Goal: Navigation & Orientation: Find specific page/section

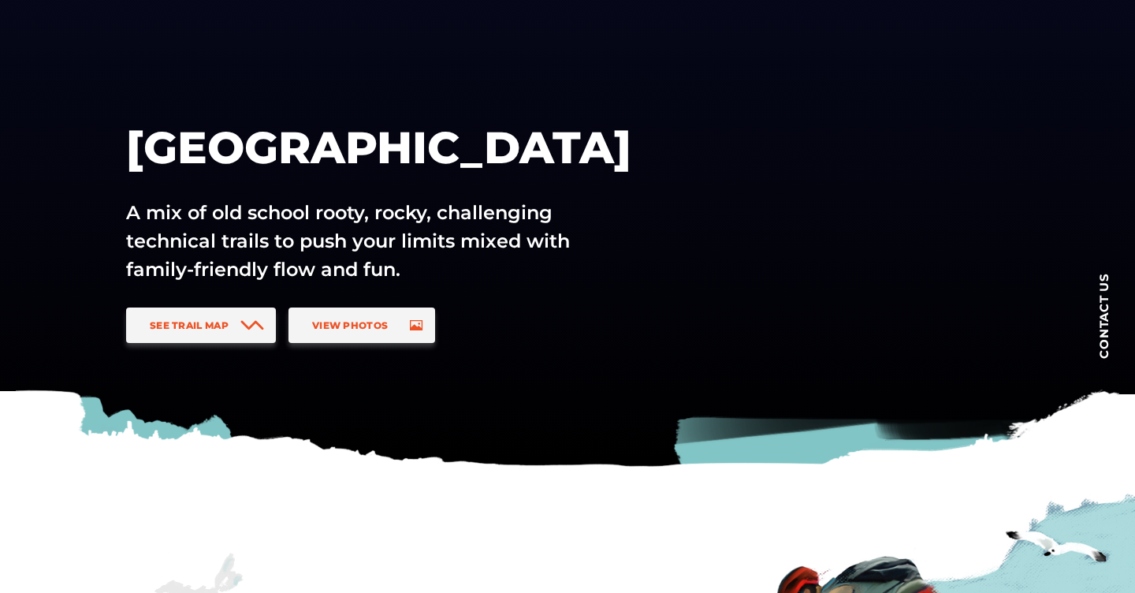
scroll to position [166, 0]
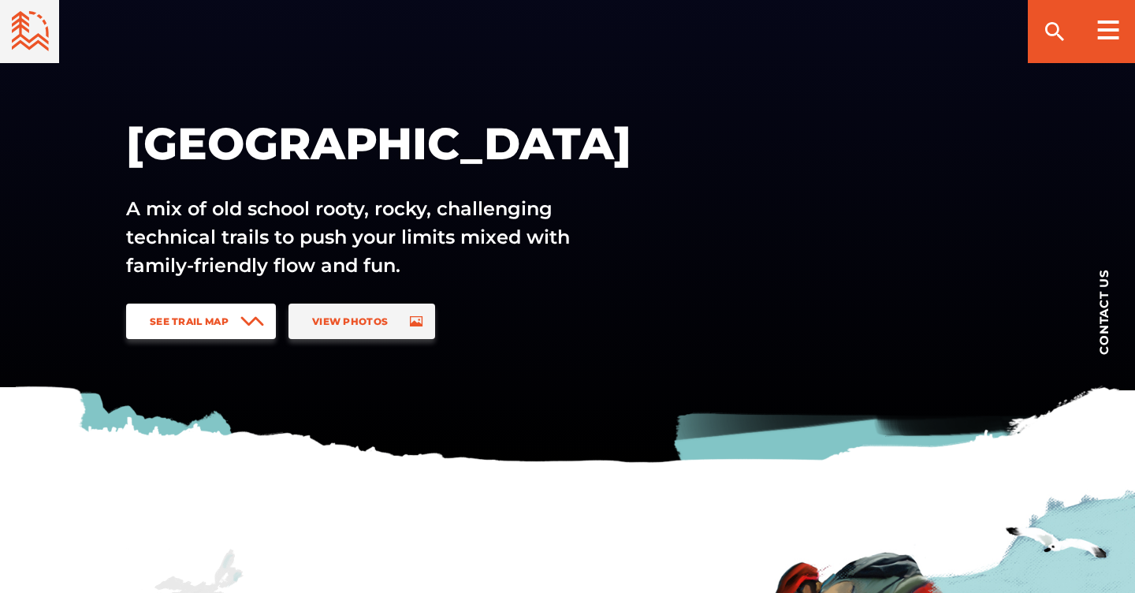
click at [210, 319] on span "See Trail Map" at bounding box center [189, 321] width 79 height 12
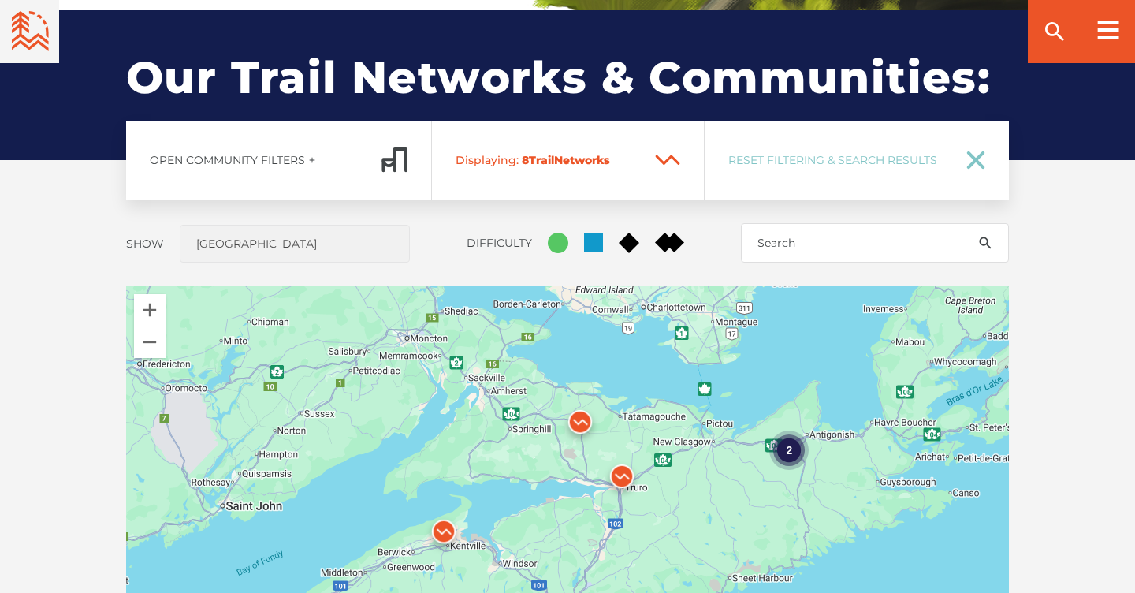
scroll to position [1167, 0]
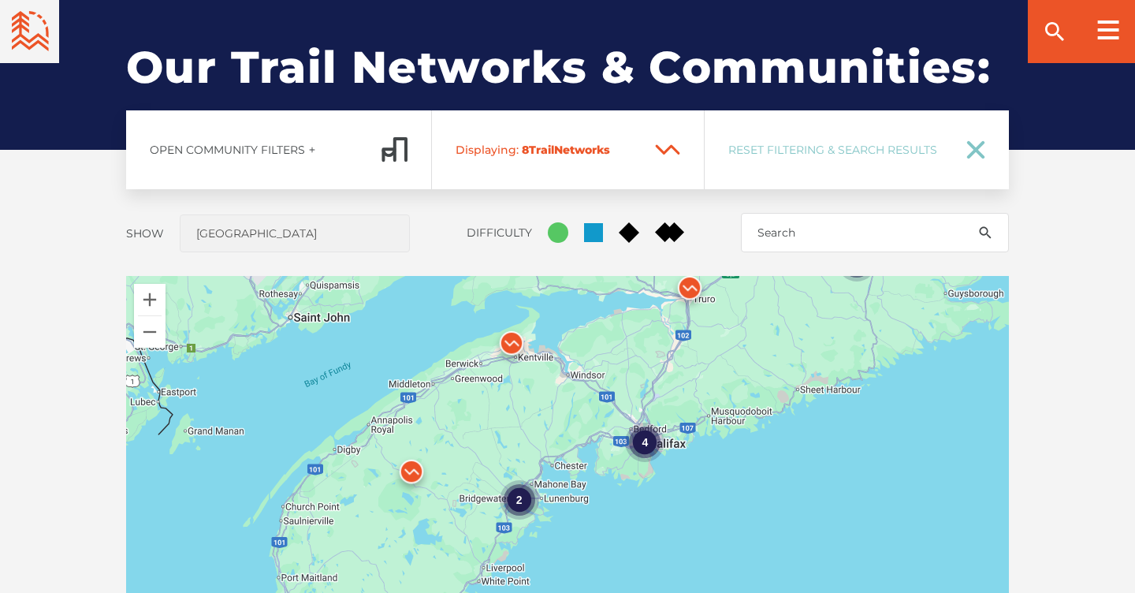
drag, startPoint x: 368, startPoint y: 456, endPoint x: 436, endPoint y: 274, distance: 193.6
click at [436, 274] on div "Open Community Filters Displaying: 8 Trail Network s Reset Filtering & Search R…" at bounding box center [568, 513] width 1104 height 806
click at [412, 473] on img at bounding box center [411, 475] width 47 height 47
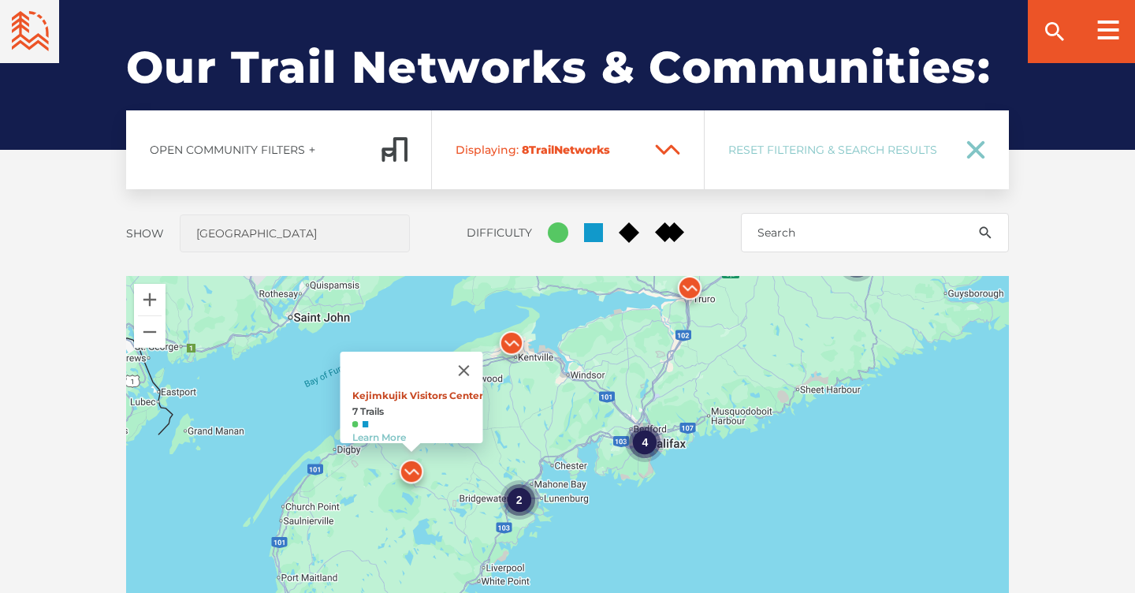
click at [421, 389] on link "Kejimkujik Visitors Center" at bounding box center [417, 395] width 131 height 12
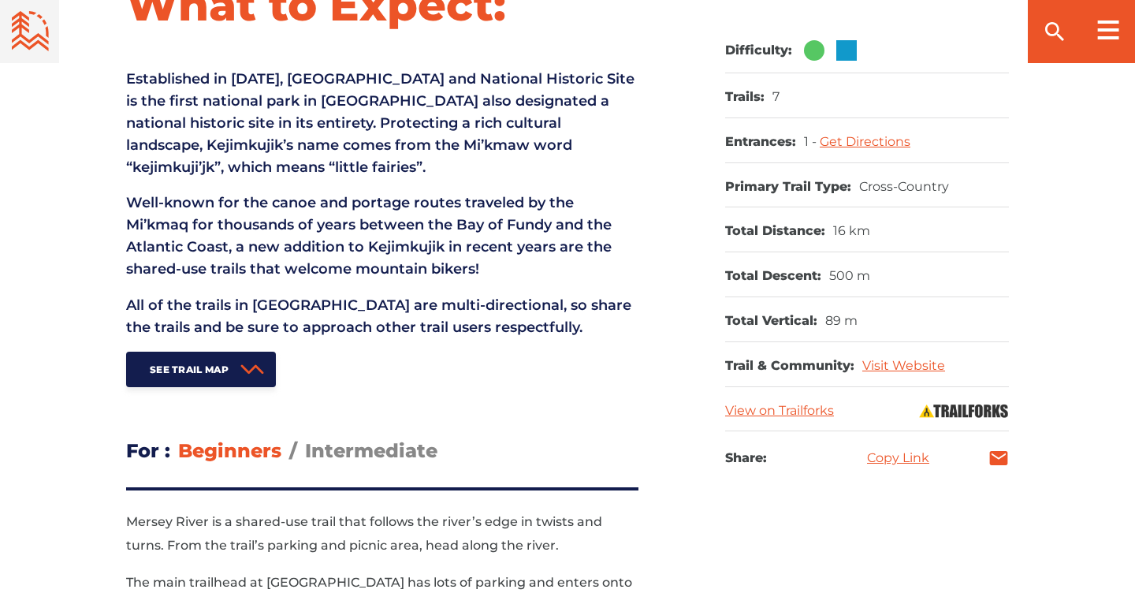
scroll to position [154, 0]
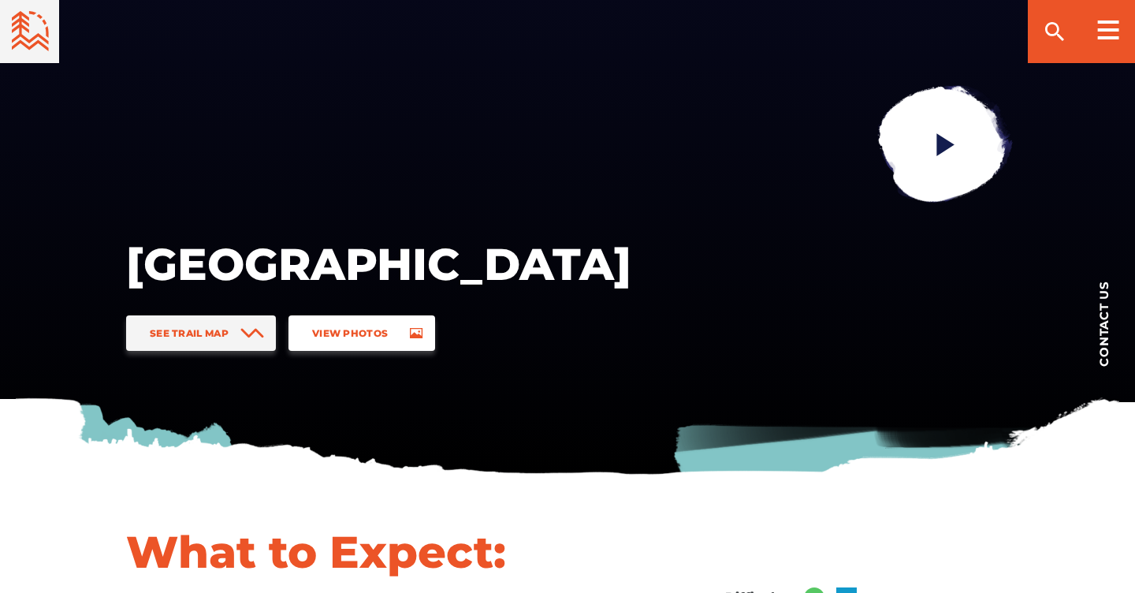
click at [386, 332] on span "View Photos" at bounding box center [350, 333] width 76 height 12
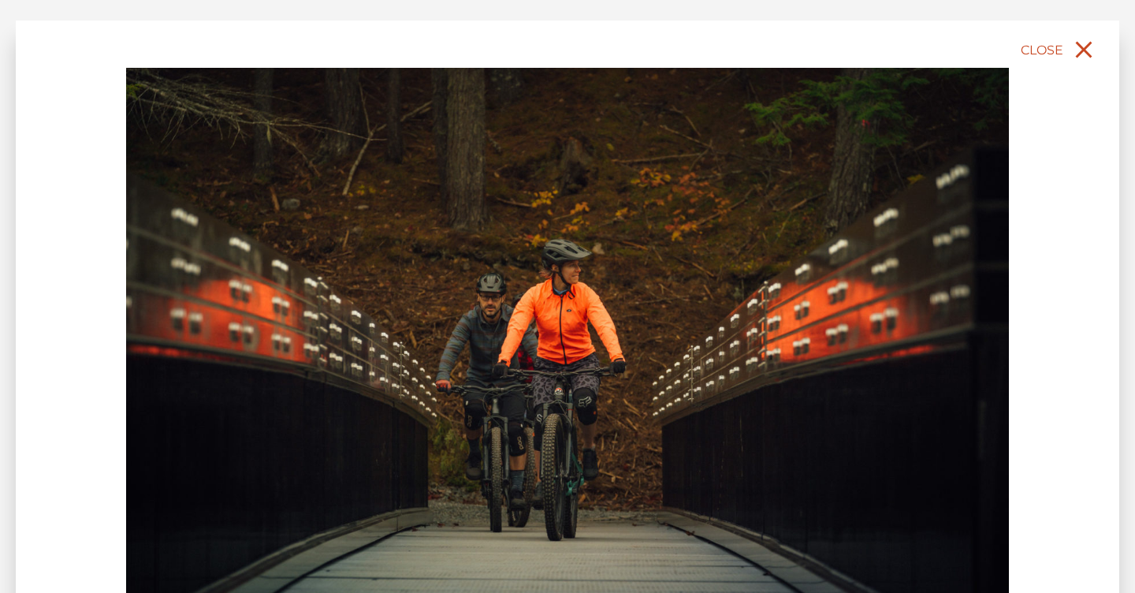
click at [1079, 49] on icon "close" at bounding box center [1084, 49] width 28 height 28
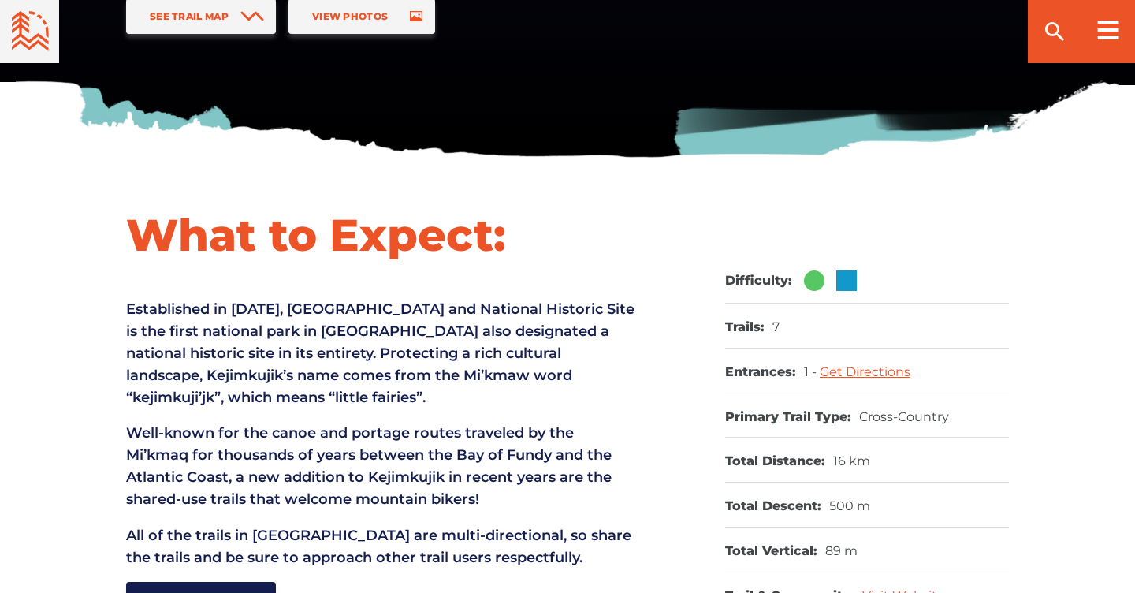
scroll to position [102, 0]
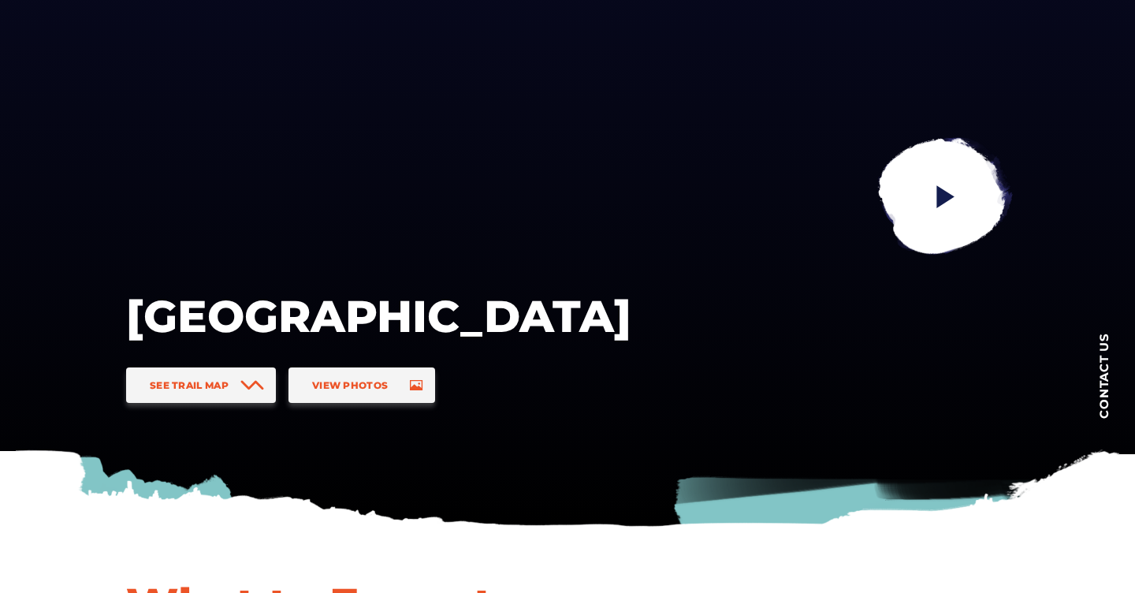
drag, startPoint x: 129, startPoint y: 209, endPoint x: 234, endPoint y: 266, distance: 120.3
click at [234, 289] on h1 "[GEOGRAPHIC_DATA]" at bounding box center [378, 316] width 505 height 55
copy h1 "Kejimkujik National Park"
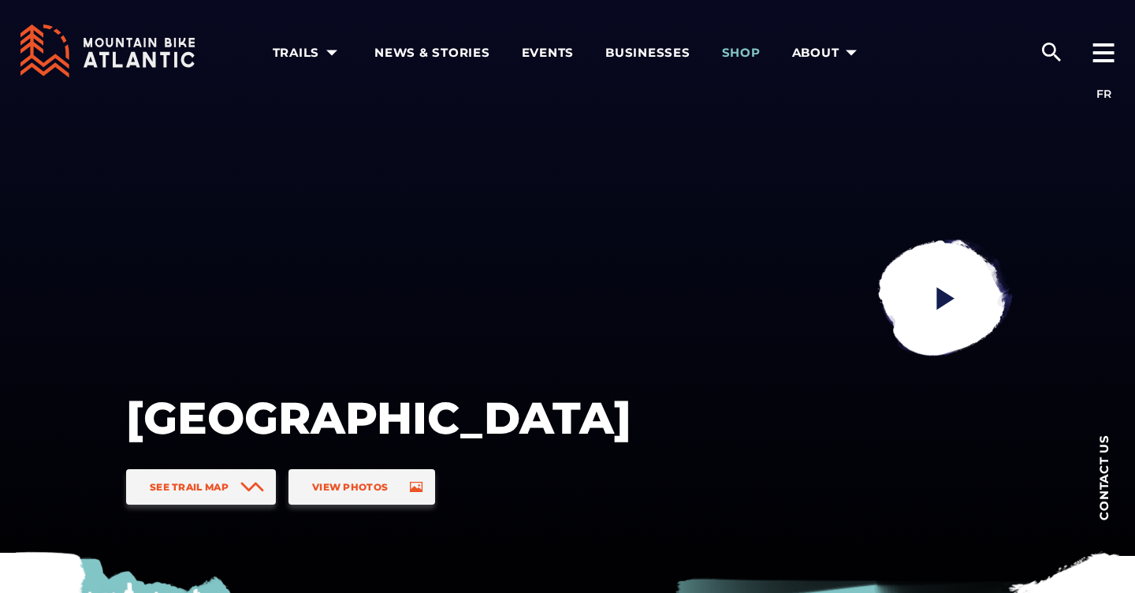
click at [736, 52] on span "Shop" at bounding box center [741, 53] width 39 height 16
click at [1102, 56] on icon at bounding box center [1104, 52] width 22 height 19
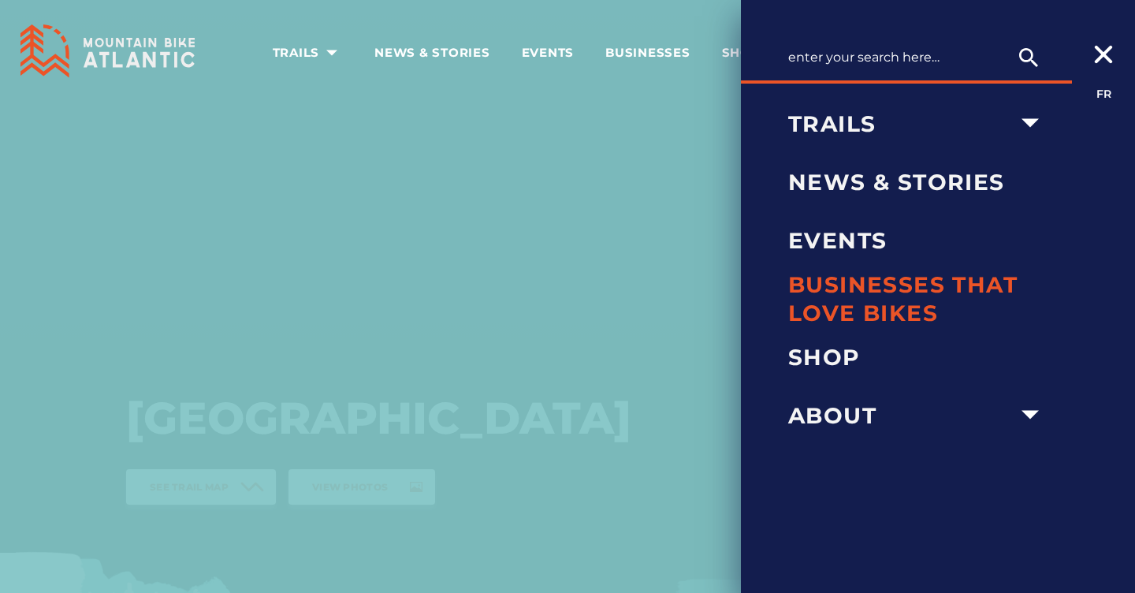
click at [911, 288] on span "Businesses that love bikes" at bounding box center [918, 299] width 260 height 58
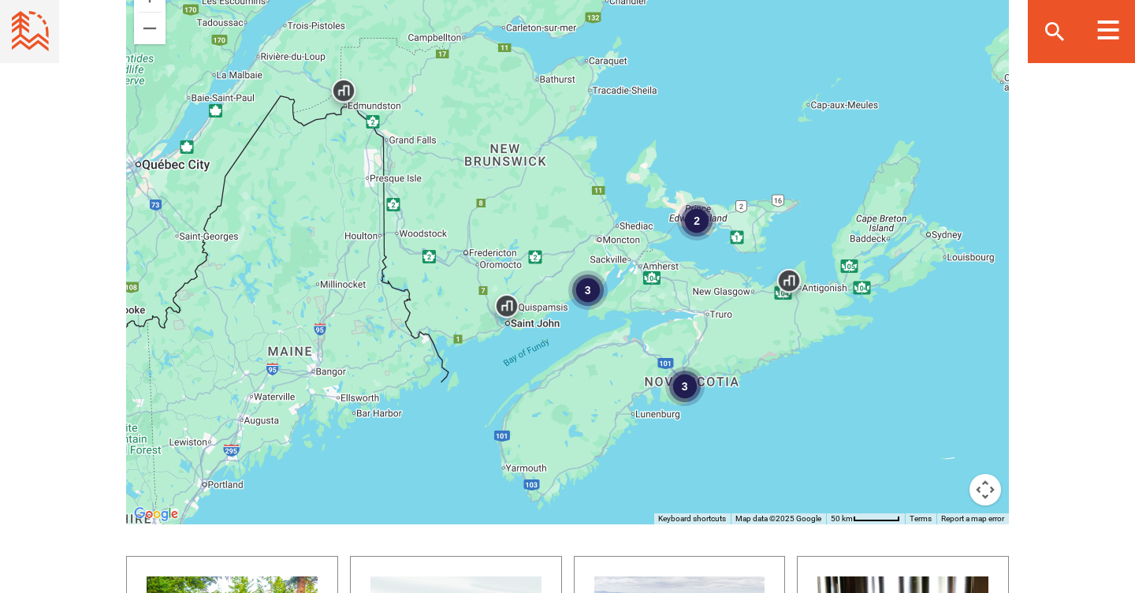
scroll to position [853, 0]
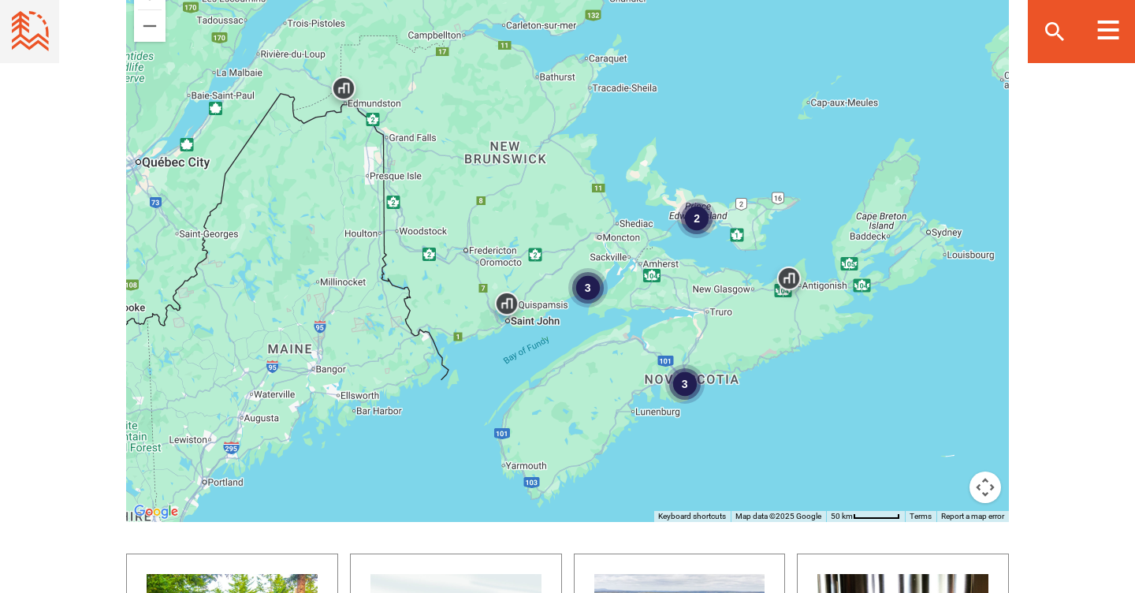
click at [680, 382] on div "3" at bounding box center [684, 383] width 39 height 39
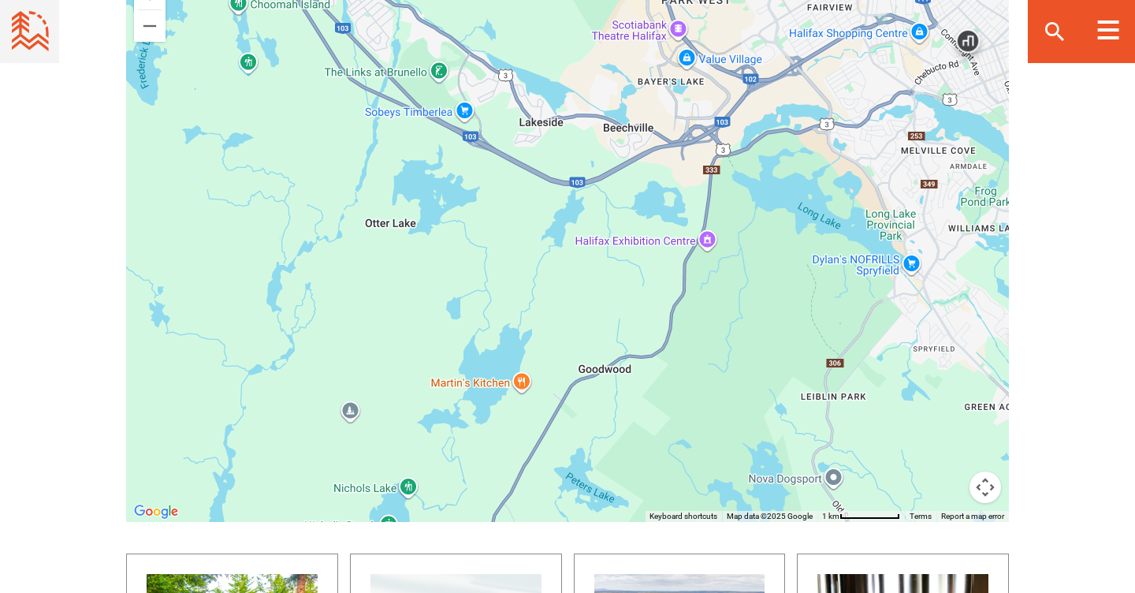
drag, startPoint x: 315, startPoint y: 313, endPoint x: 754, endPoint y: 244, distance: 444.5
click at [754, 244] on div at bounding box center [567, 246] width 883 height 552
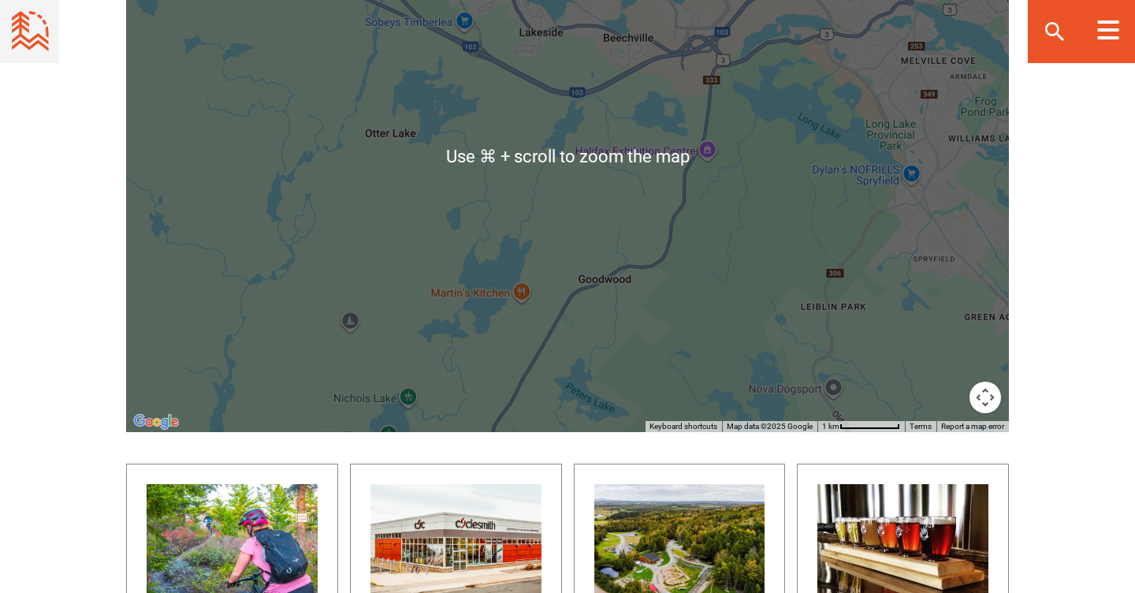
scroll to position [942, 0]
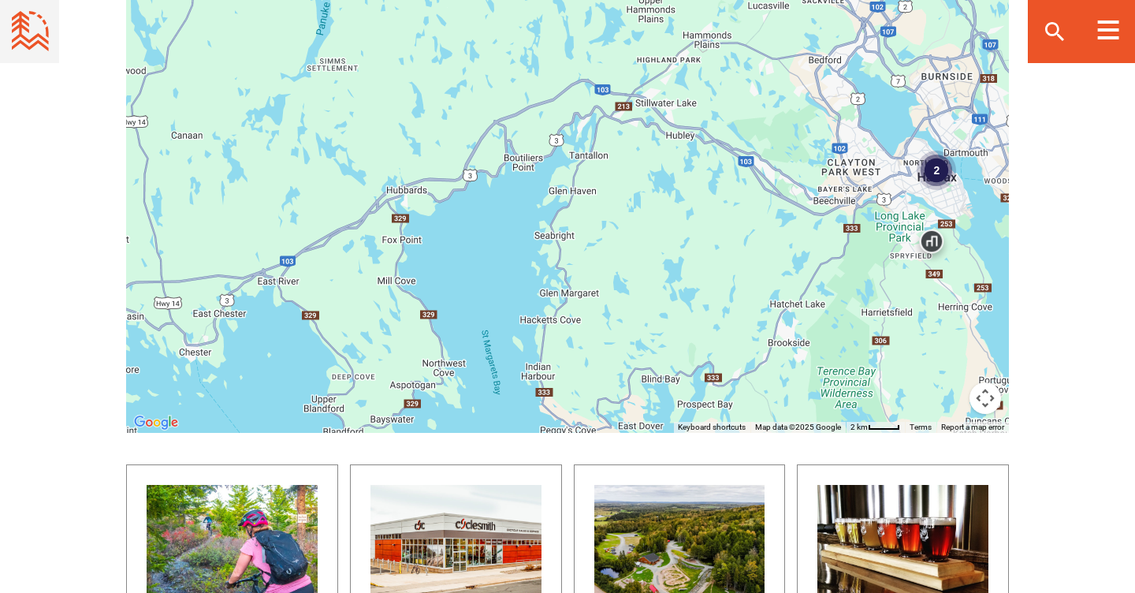
drag, startPoint x: 376, startPoint y: 90, endPoint x: 741, endPoint y: 214, distance: 385.4
click at [741, 214] on div "2" at bounding box center [567, 157] width 883 height 552
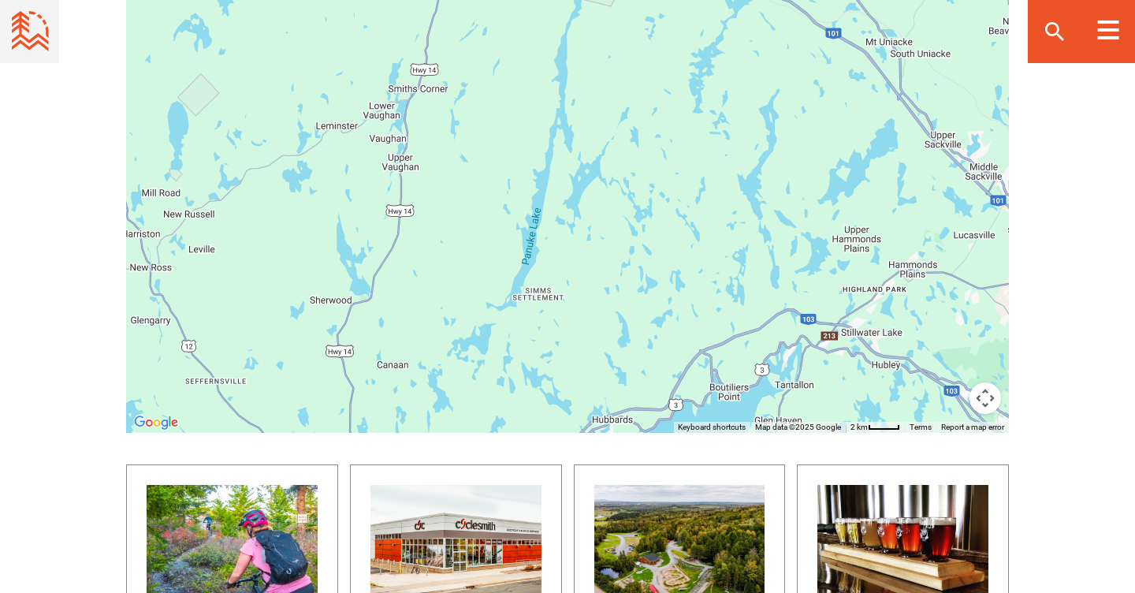
drag, startPoint x: 505, startPoint y: 56, endPoint x: 712, endPoint y: 289, distance: 311.6
click at [712, 289] on div "2" at bounding box center [567, 157] width 883 height 552
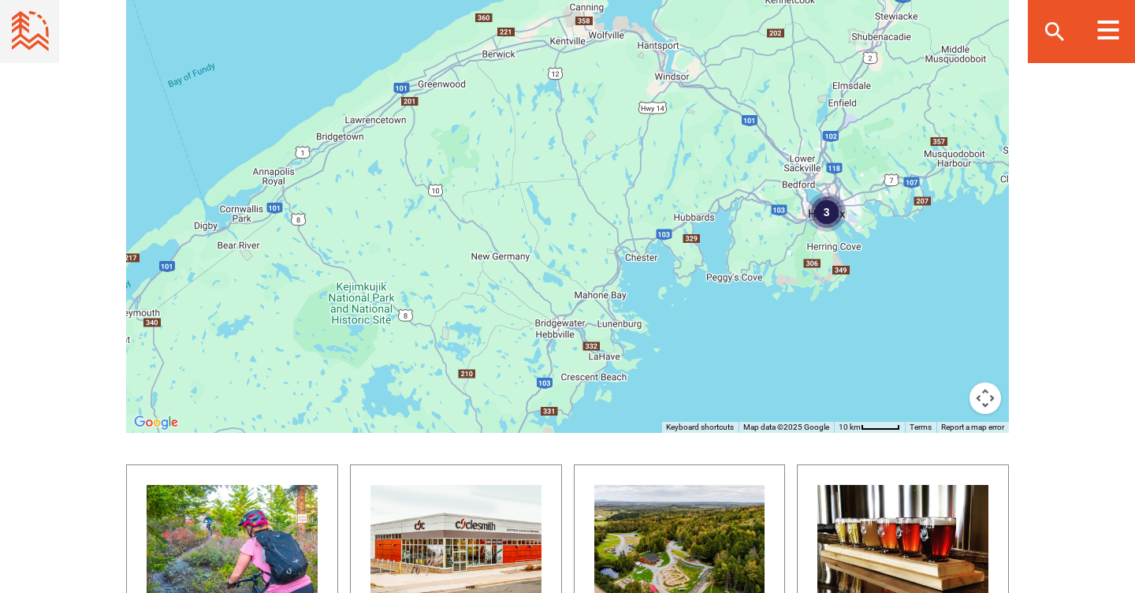
drag, startPoint x: 401, startPoint y: 211, endPoint x: 528, endPoint y: 190, distance: 129.5
click at [528, 190] on div "3" at bounding box center [567, 157] width 883 height 552
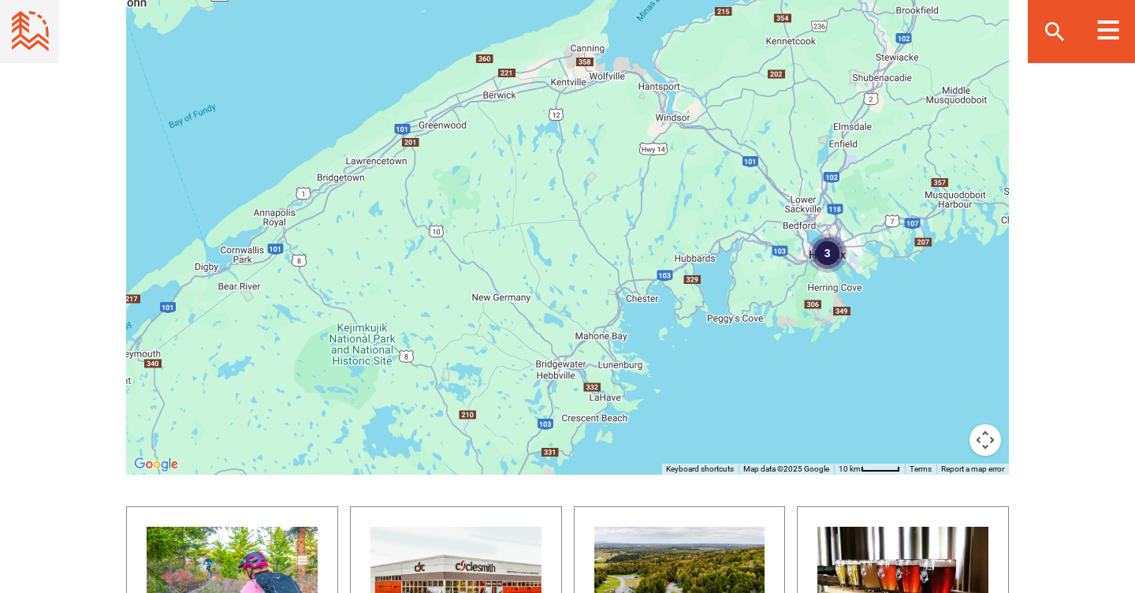
scroll to position [571, 0]
